Goal: Information Seeking & Learning: Learn about a topic

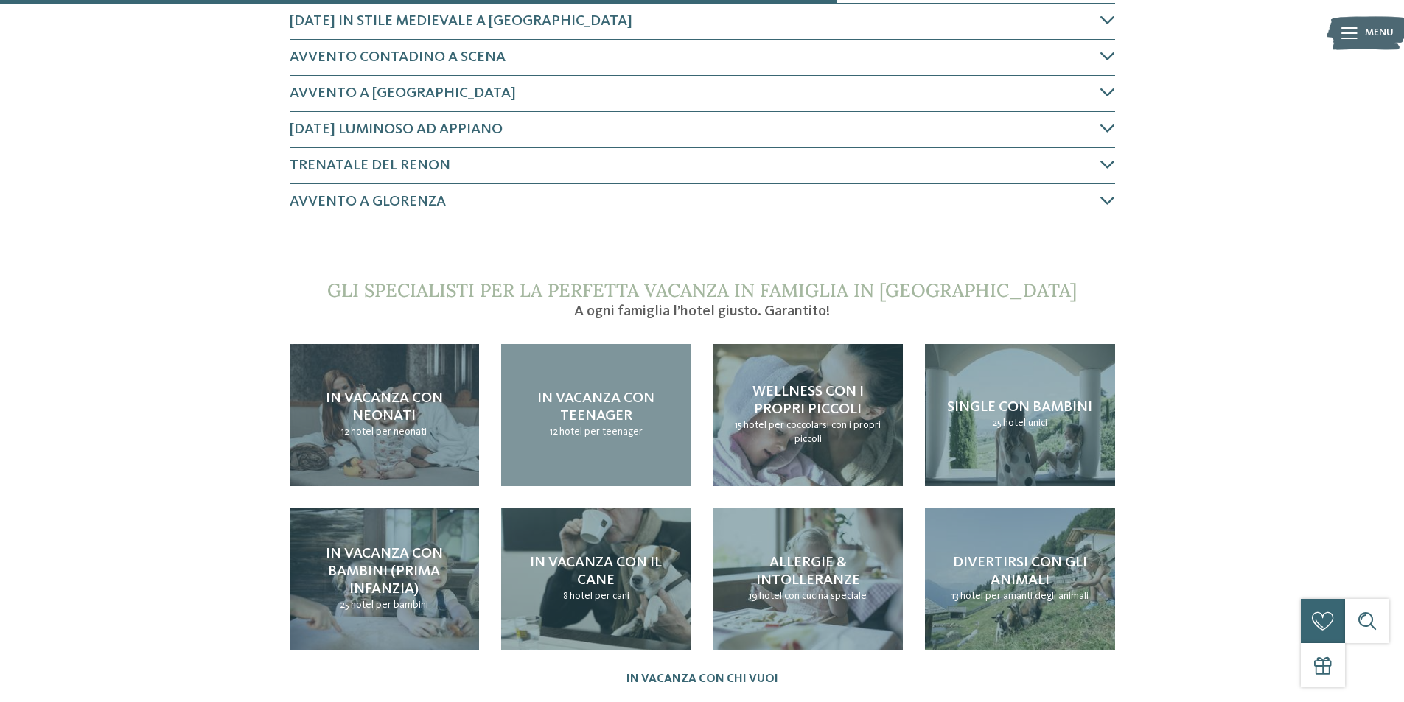
scroll to position [1105, 0]
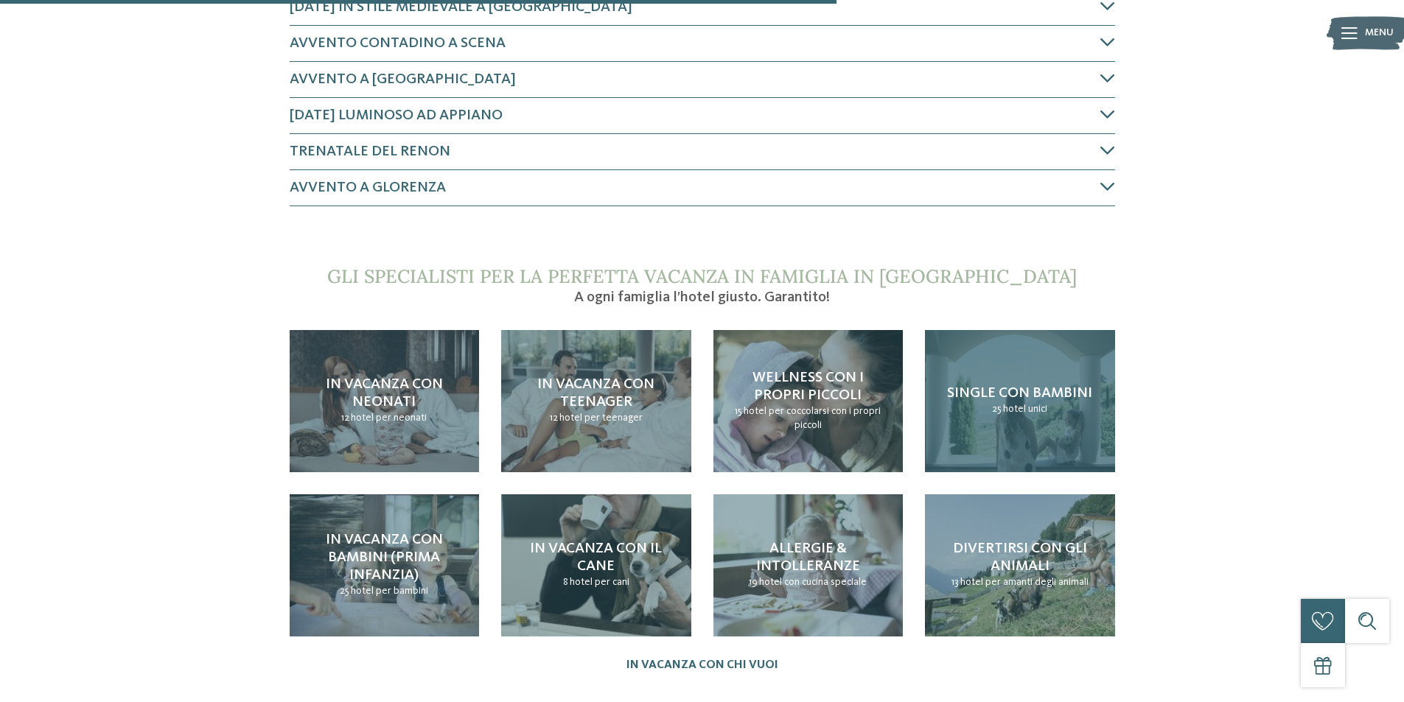
click at [1032, 386] on span "Single con bambini" at bounding box center [1019, 393] width 145 height 15
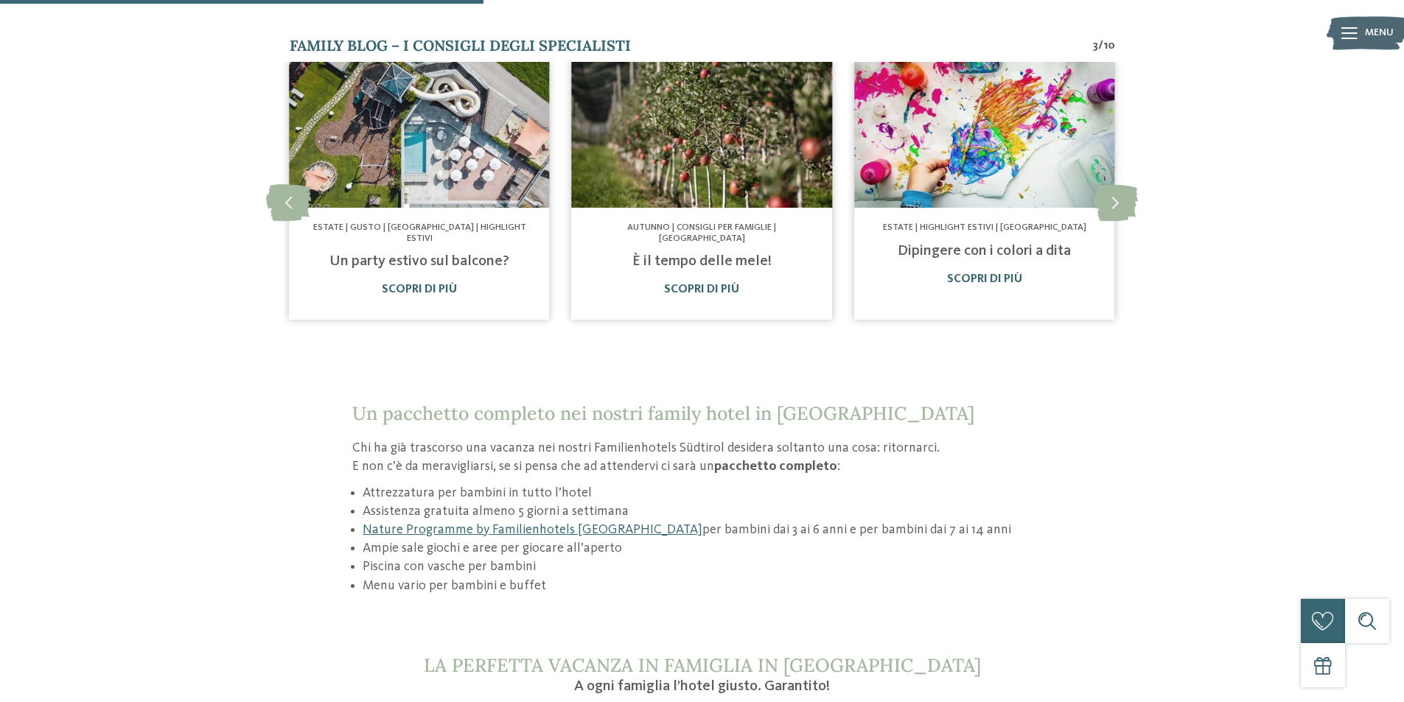
scroll to position [958, 0]
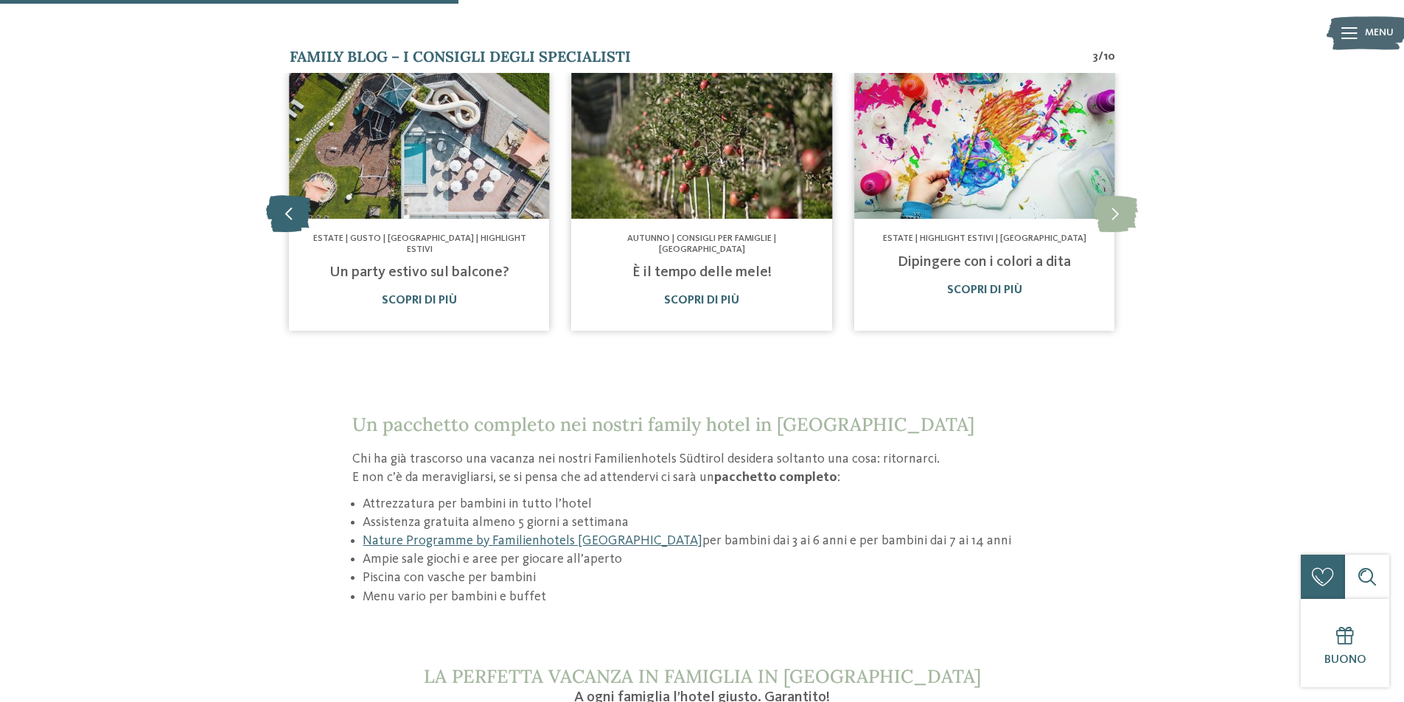
click at [284, 195] on icon at bounding box center [288, 213] width 45 height 37
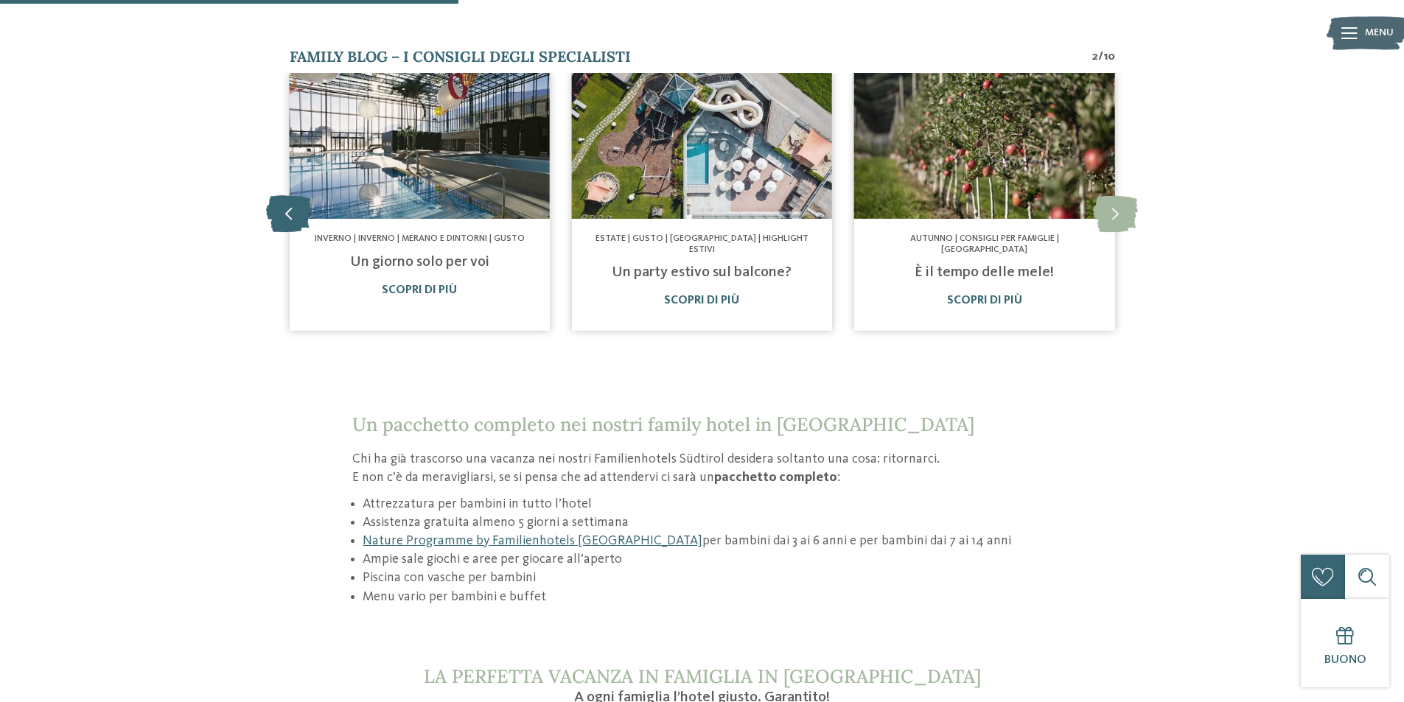
click at [284, 195] on icon at bounding box center [288, 213] width 45 height 37
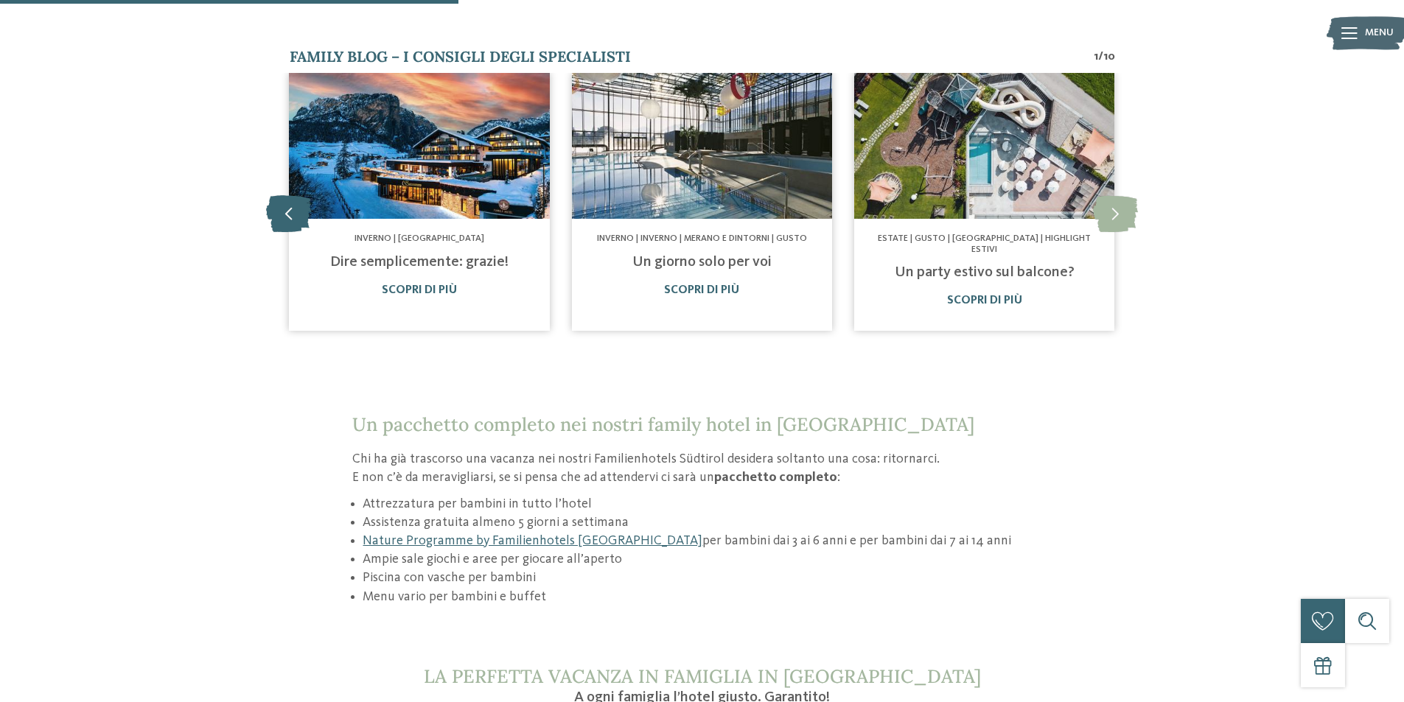
click at [284, 195] on icon at bounding box center [288, 213] width 45 height 37
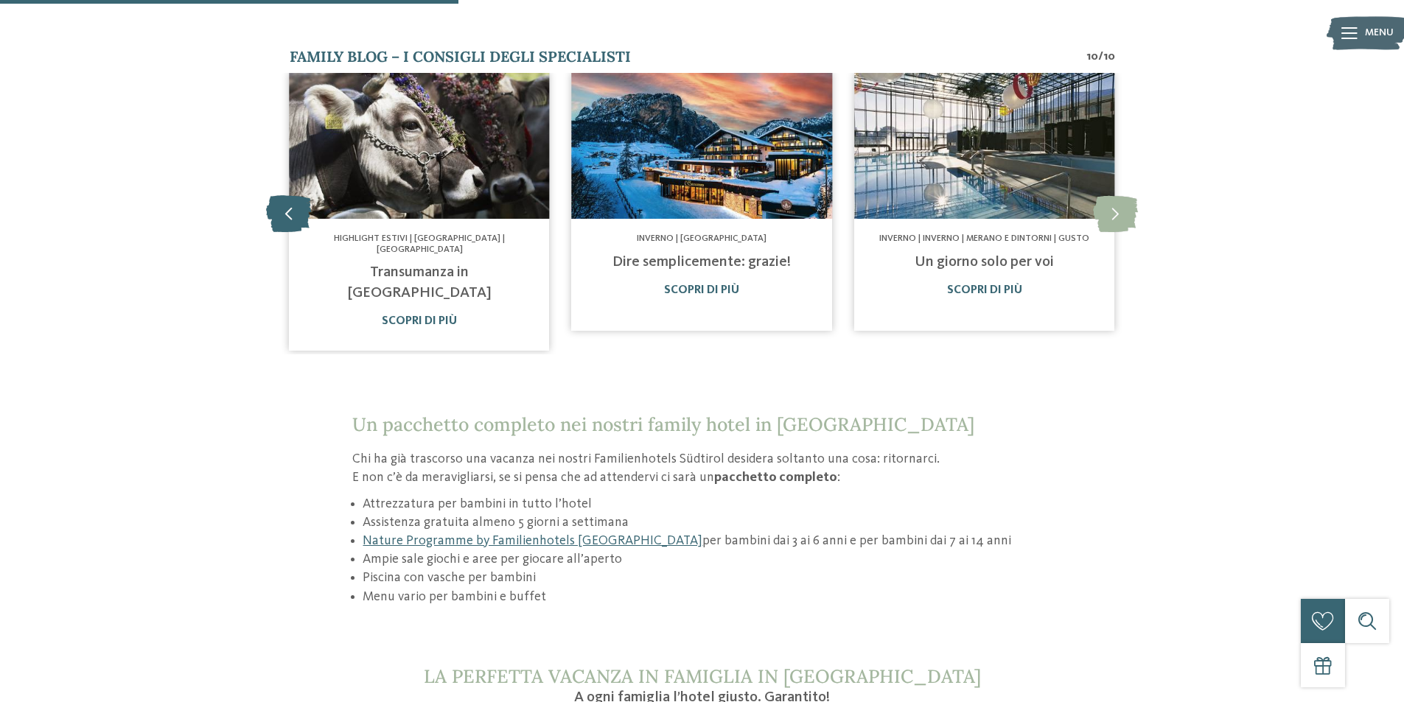
click at [284, 195] on icon at bounding box center [288, 213] width 45 height 37
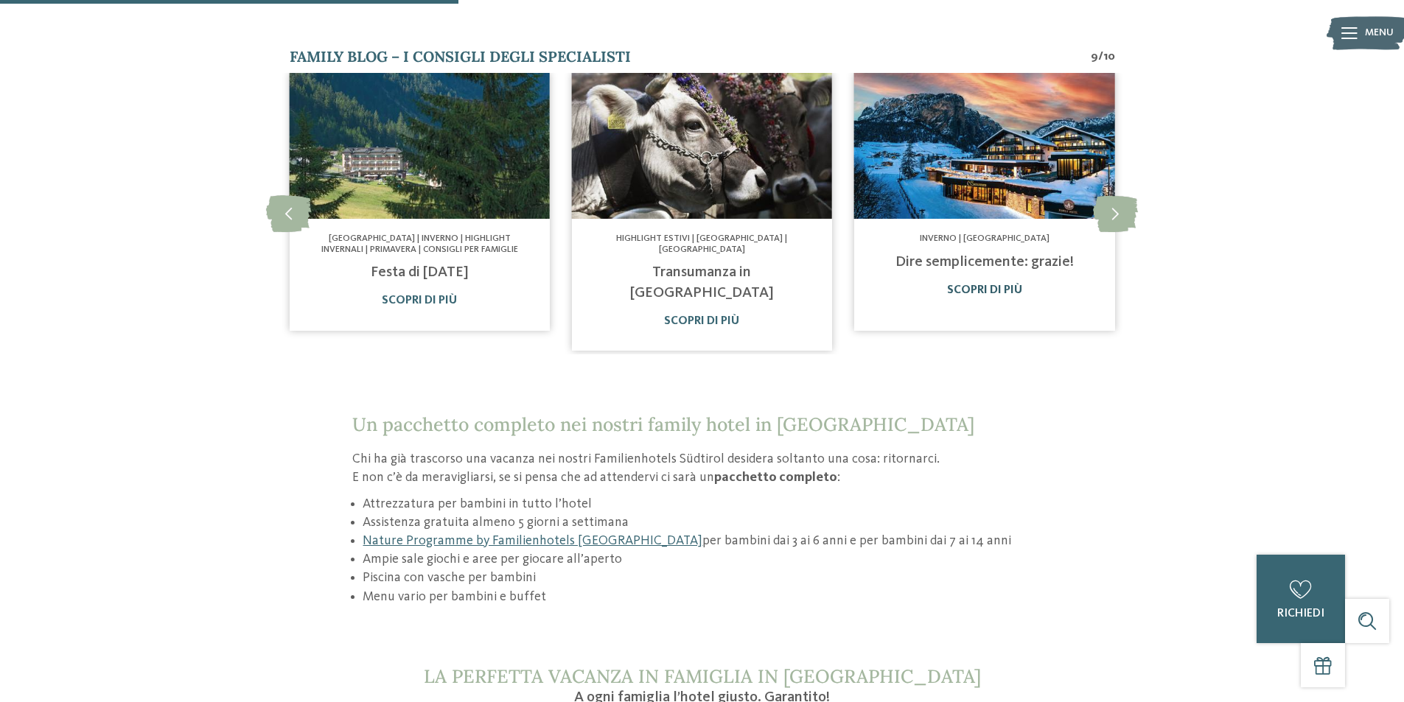
click at [1004, 284] on link "Scopri di più" at bounding box center [984, 290] width 75 height 12
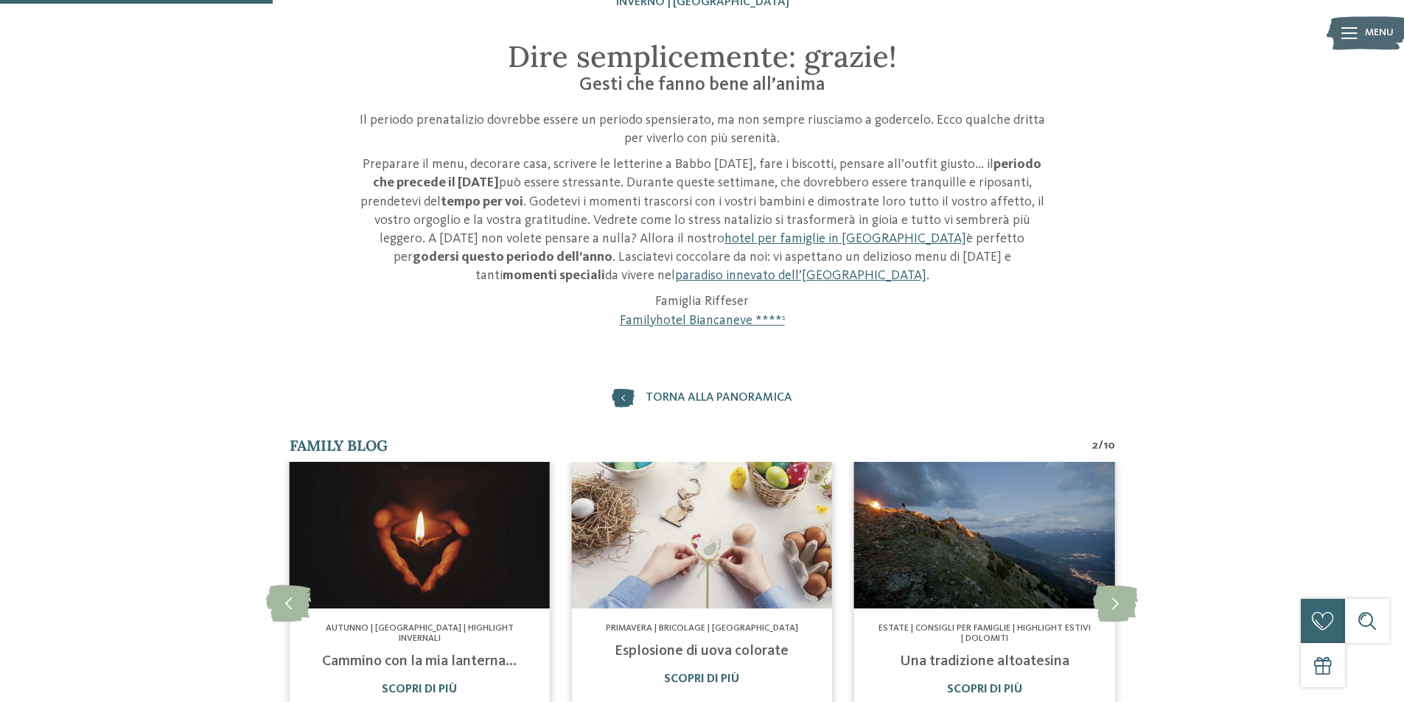
scroll to position [221, 0]
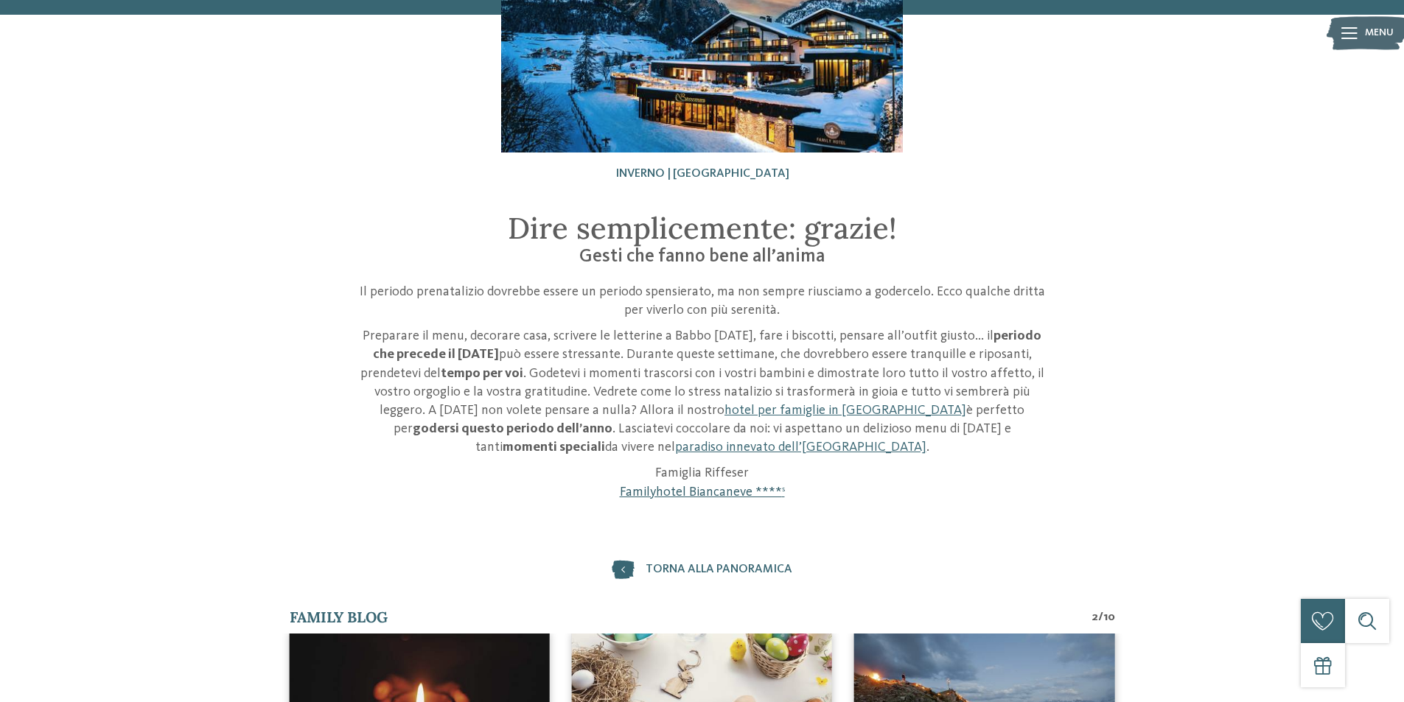
click at [697, 494] on link "Familyhotel Biancaneve **** s" at bounding box center [702, 492] width 165 height 13
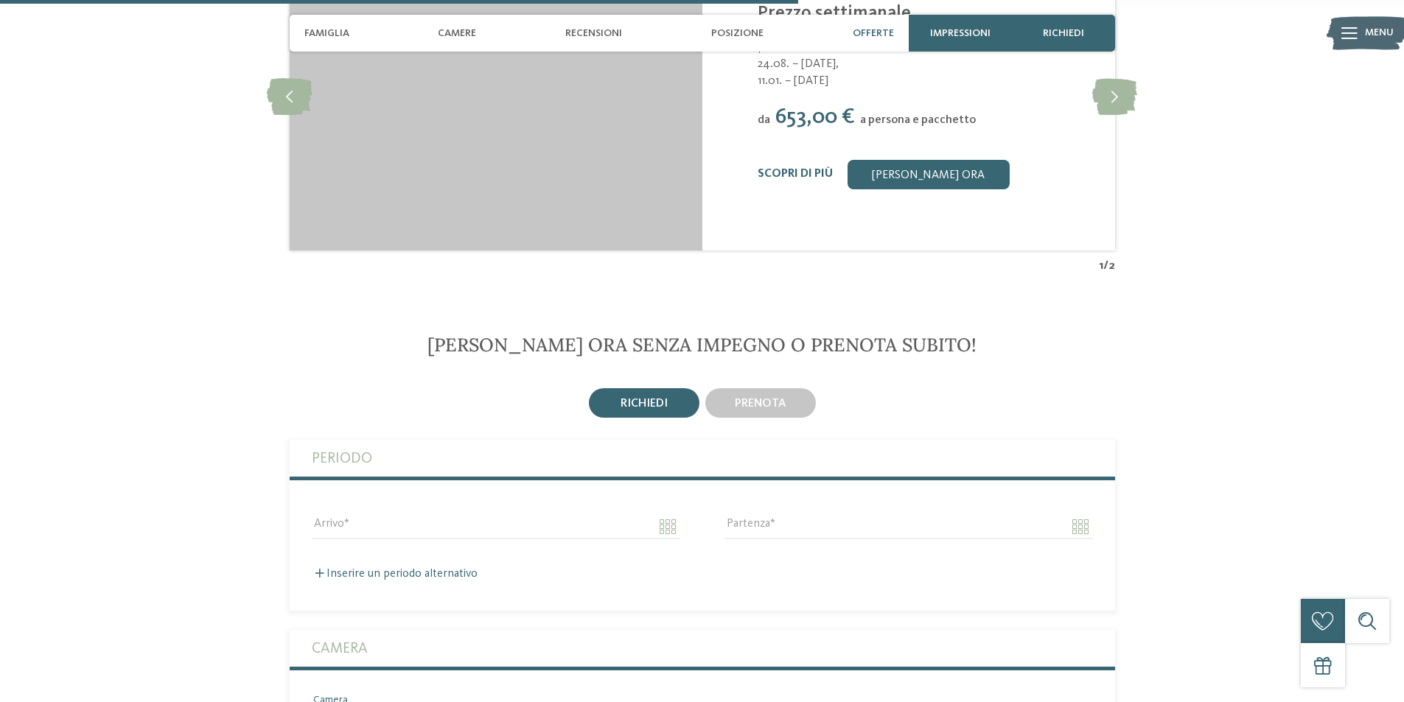
scroll to position [2210, 0]
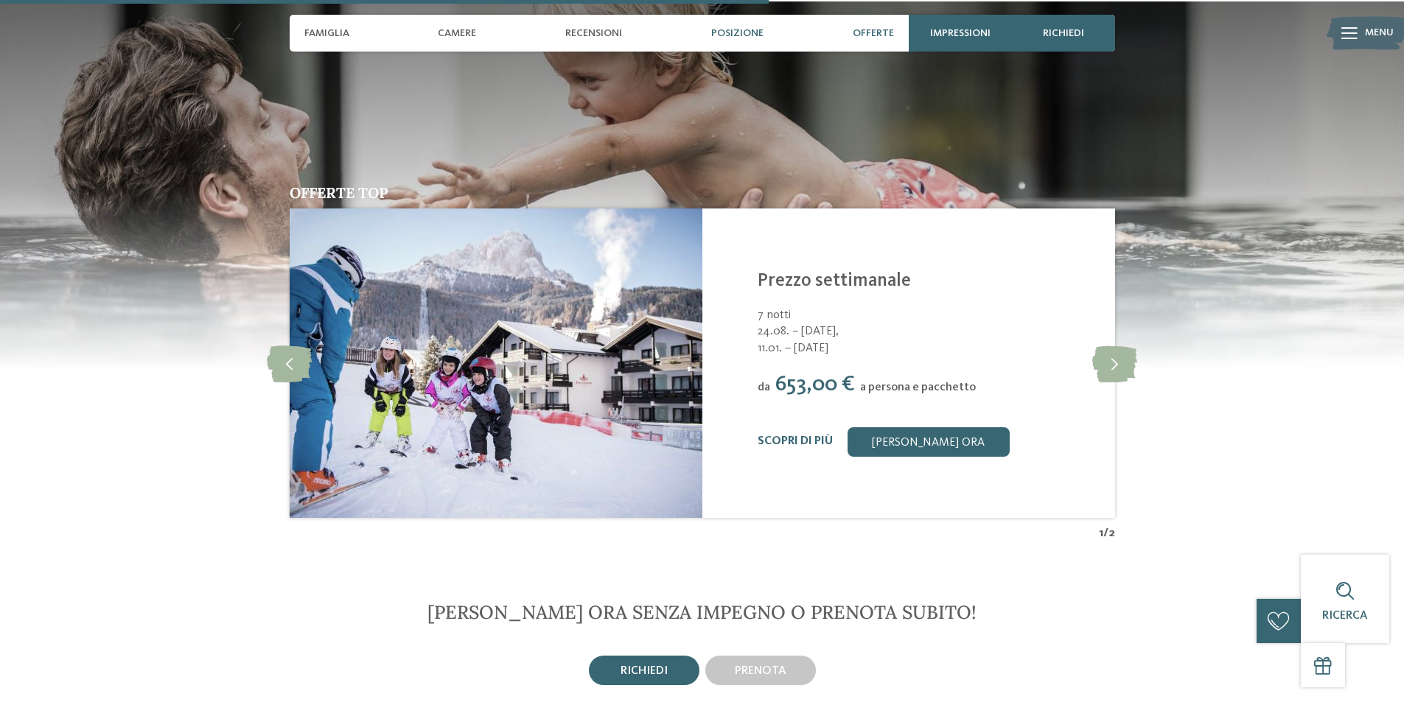
click at [731, 36] on span "Posizione" at bounding box center [737, 33] width 52 height 13
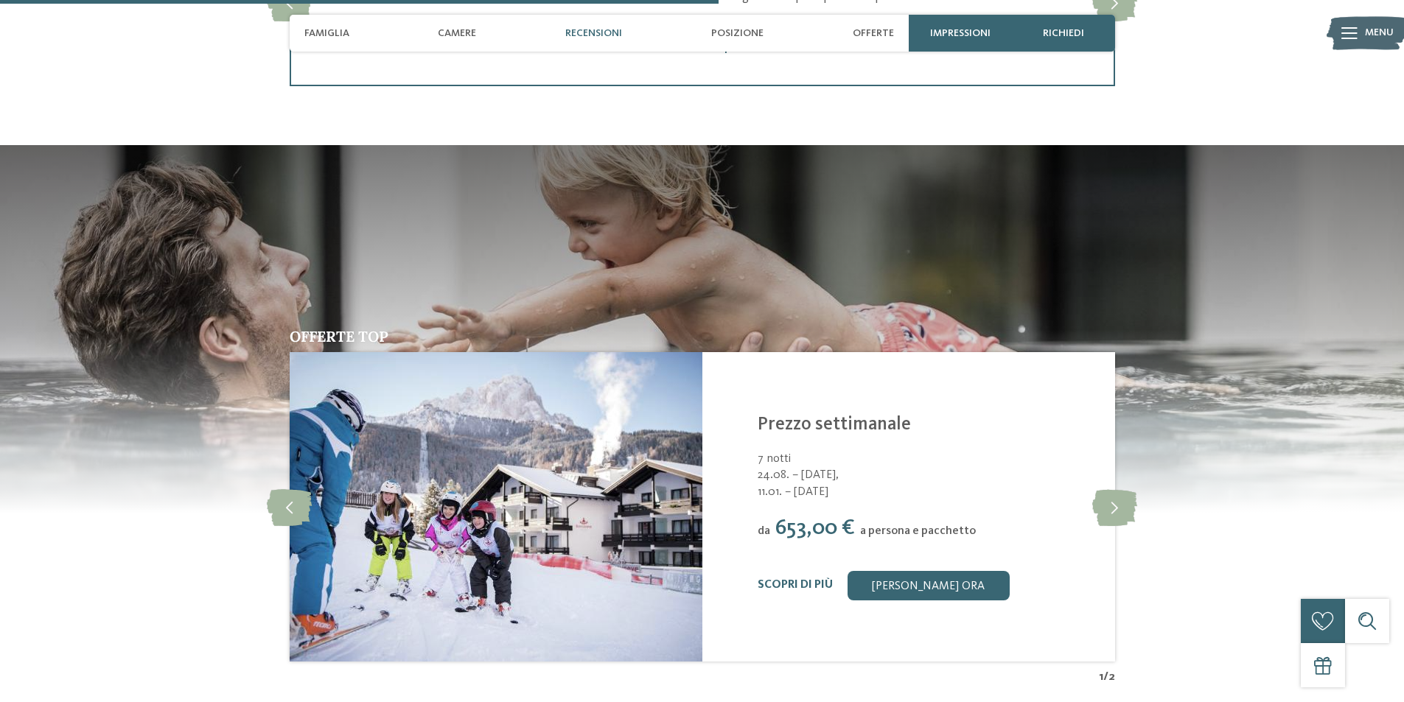
scroll to position [1916, 0]
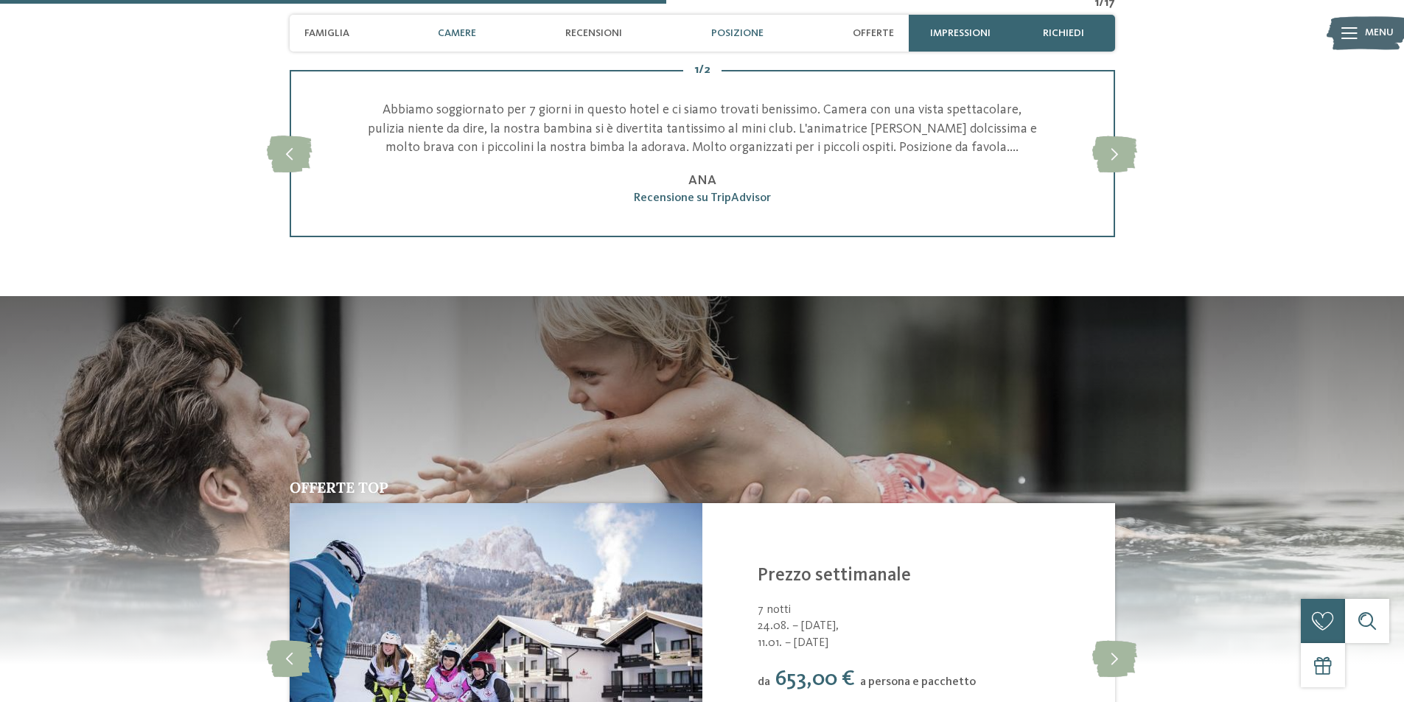
click at [726, 40] on div "Posizione" at bounding box center [737, 33] width 67 height 37
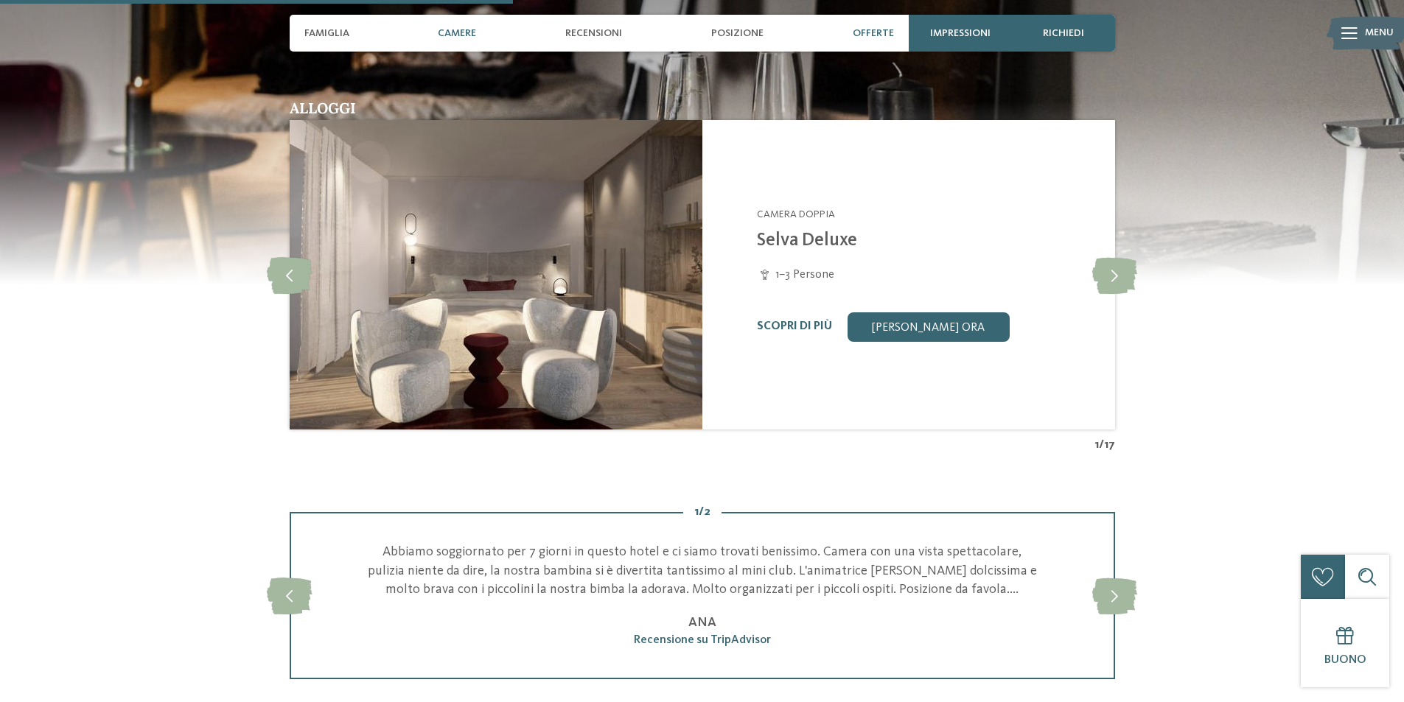
click at [892, 31] on span "Offerte" at bounding box center [872, 33] width 41 height 13
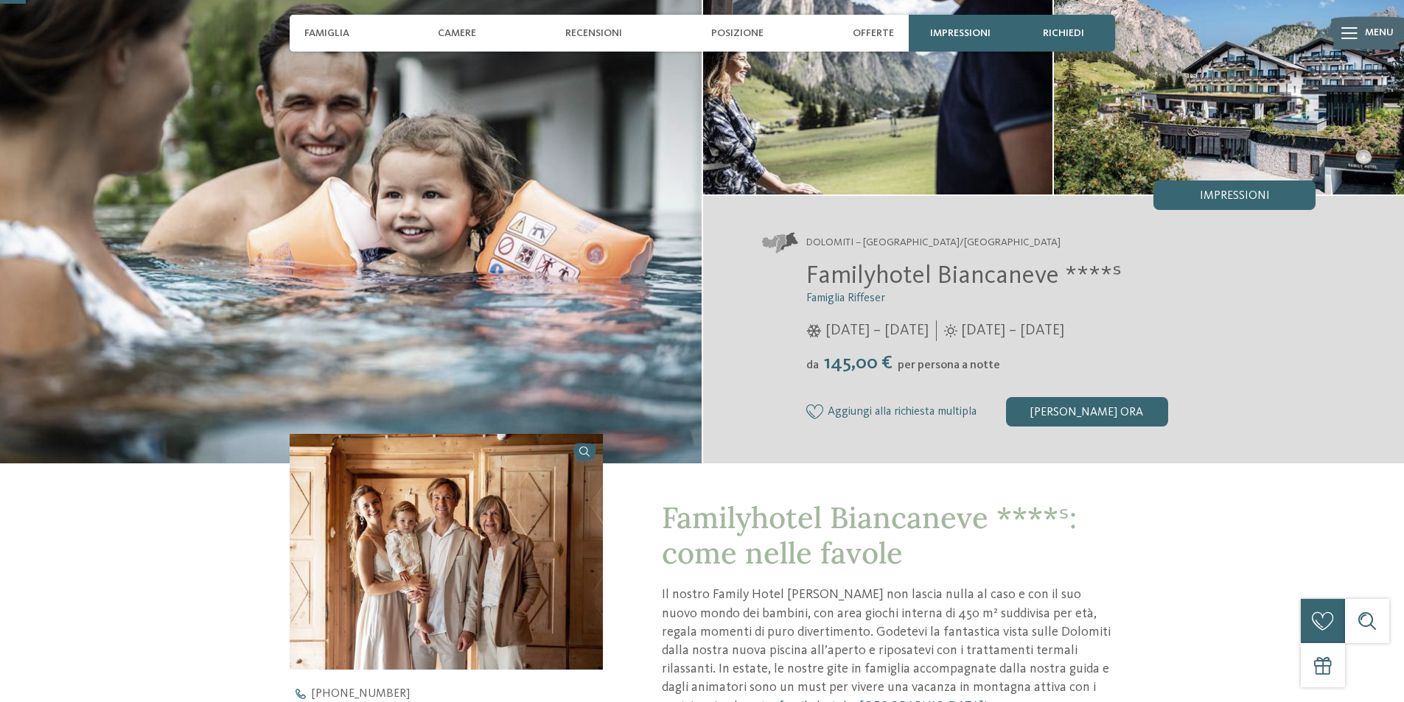
scroll to position [0, 0]
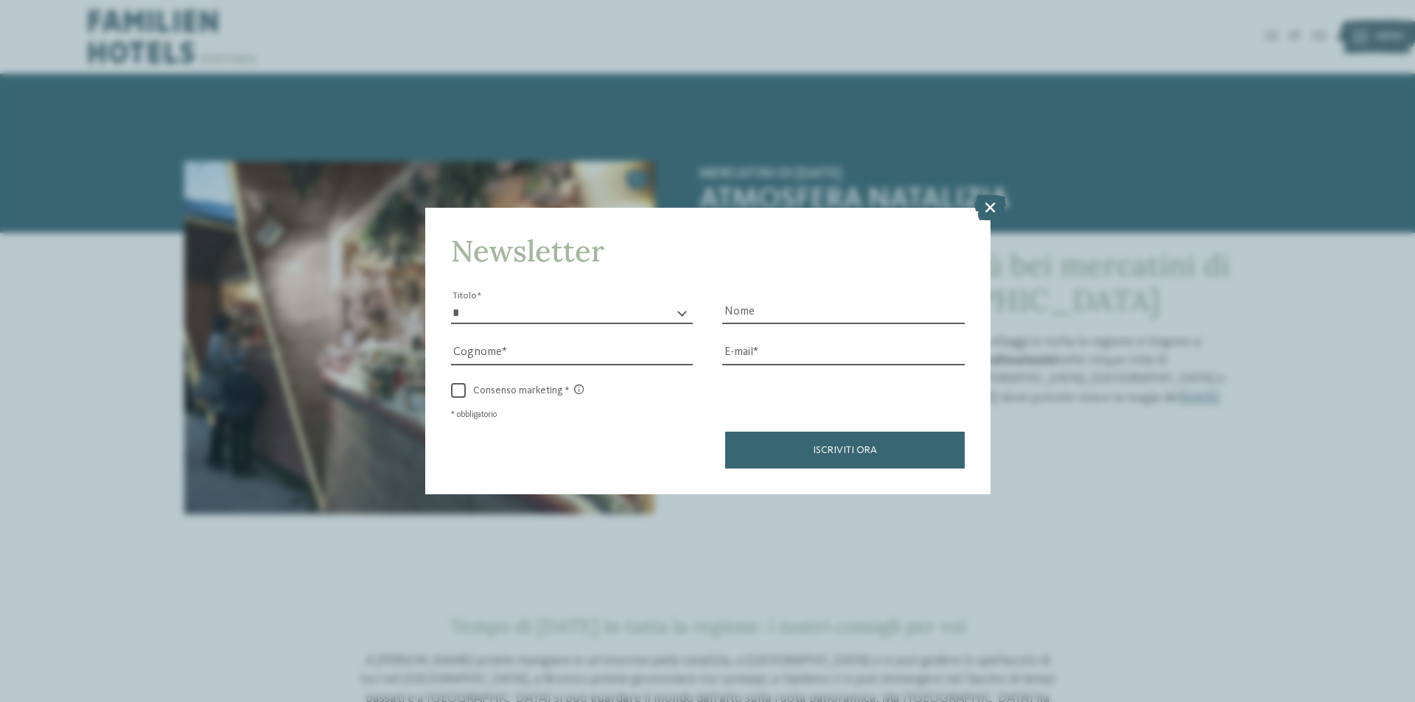
click at [985, 207] on icon at bounding box center [990, 208] width 32 height 26
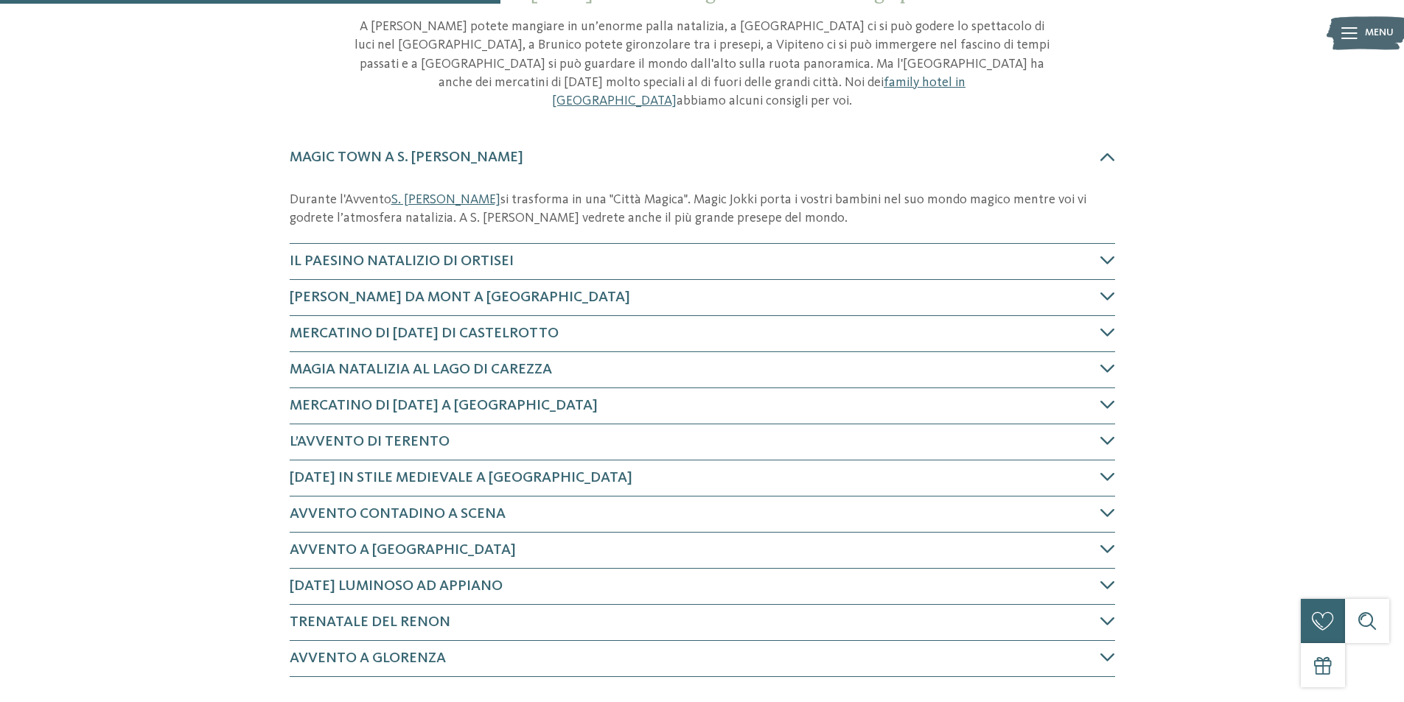
scroll to position [663, 0]
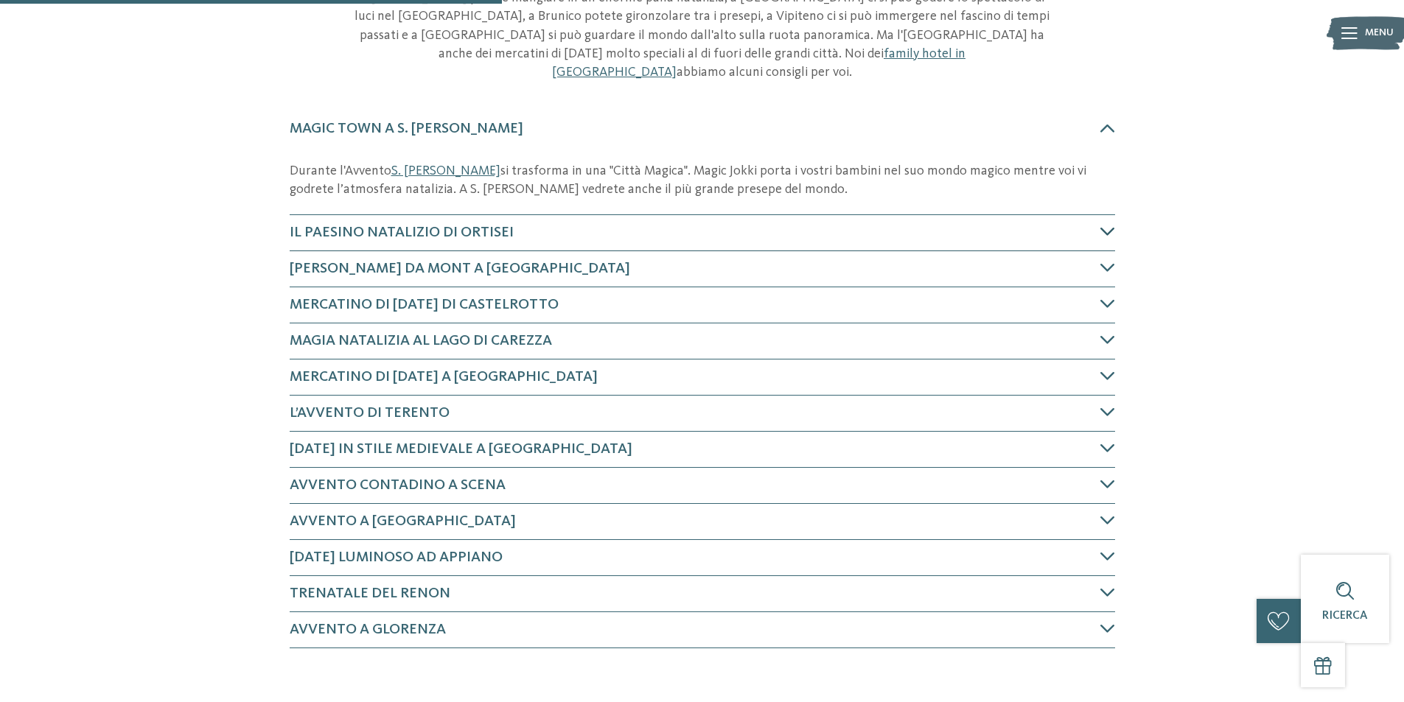
click at [1102, 224] on icon at bounding box center [1107, 231] width 15 height 15
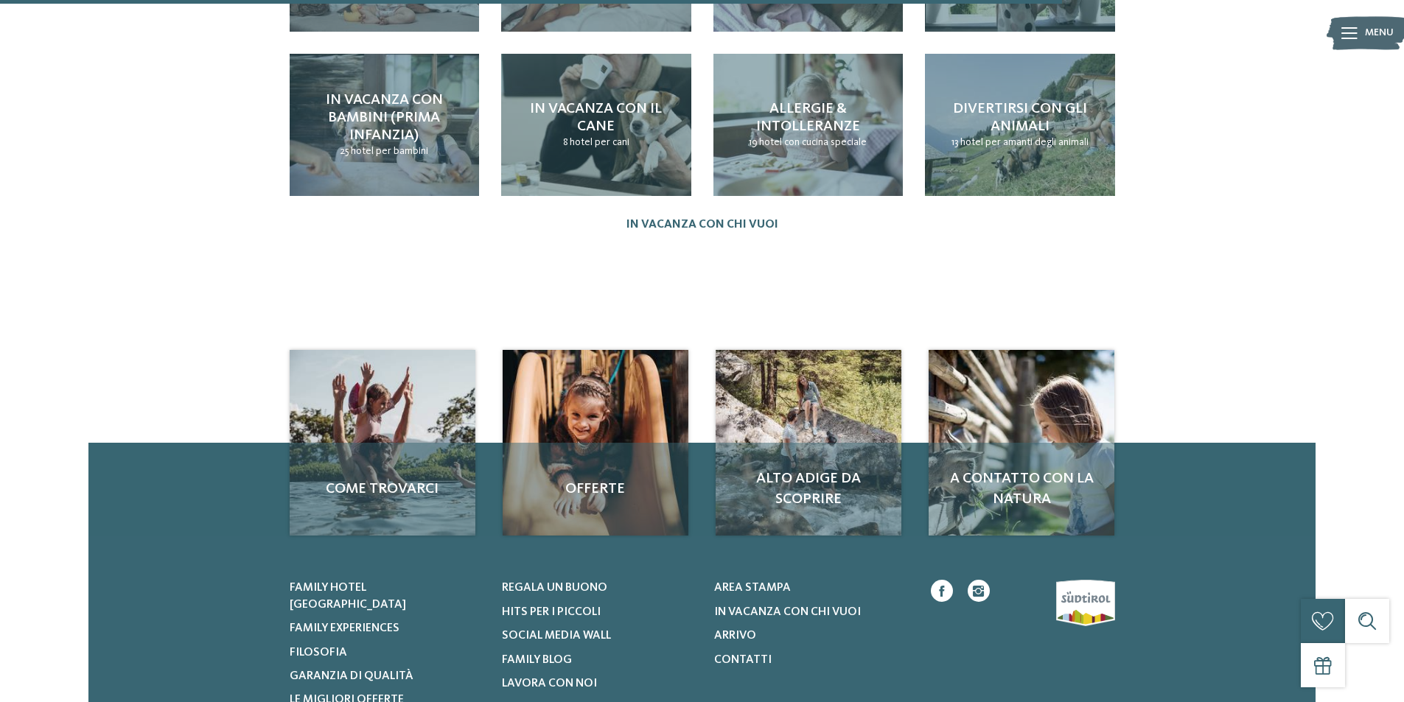
scroll to position [1662, 0]
